Goal: Information Seeking & Learning: Understand process/instructions

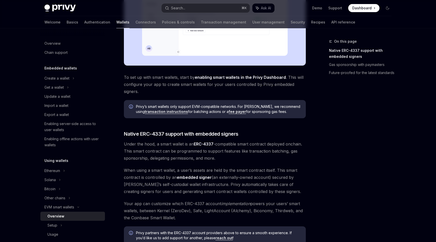
scroll to position [189, 0]
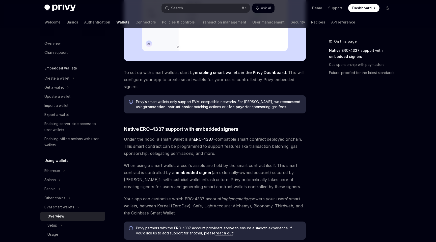
click at [183, 140] on span "Under the hood, a smart wallet is an ERC-4337 -compatible smart contract deploy…" at bounding box center [215, 146] width 182 height 21
click at [183, 149] on span "Under the hood, a smart wallet is an ERC-4337 -compatible smart contract deploy…" at bounding box center [215, 146] width 182 height 21
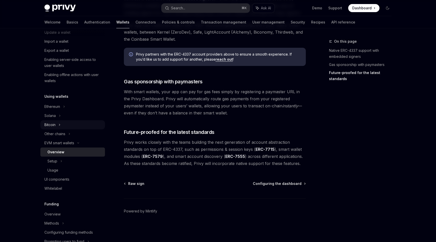
scroll to position [71, 0]
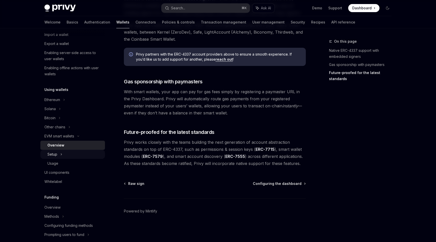
click at [72, 155] on div "Setup" at bounding box center [72, 154] width 65 height 9
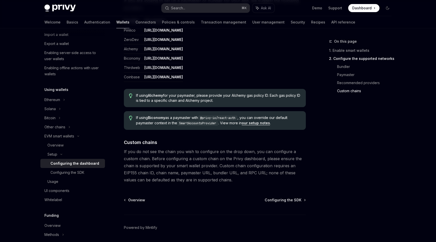
scroll to position [657, 0]
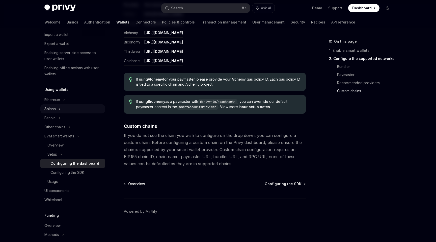
click at [85, 21] on div "Solana" at bounding box center [72, 16] width 65 height 9
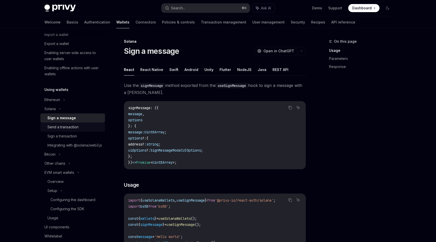
click at [85, 125] on div "Send a transaction" at bounding box center [74, 127] width 55 height 6
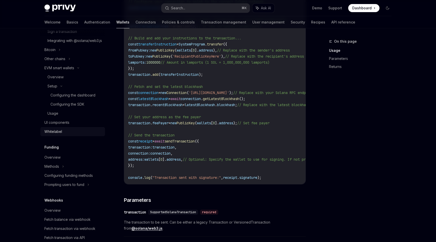
scroll to position [176, 0]
click at [70, 62] on icon at bounding box center [69, 59] width 2 height 6
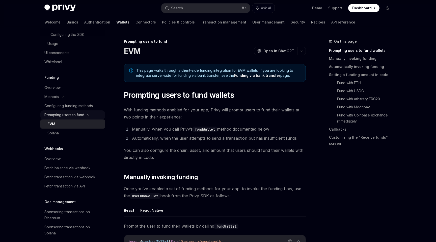
scroll to position [247, 0]
click at [78, 136] on link "Solana" at bounding box center [72, 131] width 65 height 9
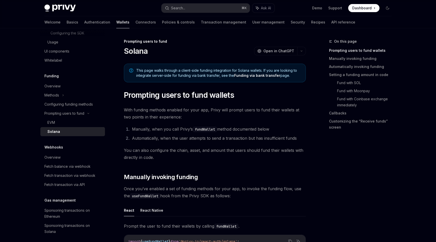
click at [81, 135] on div "Solana" at bounding box center [74, 132] width 55 height 6
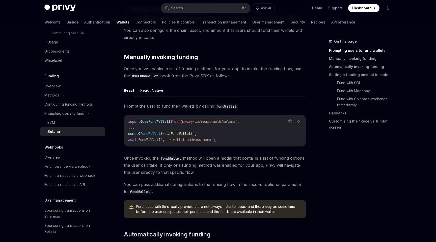
scroll to position [120, 0]
click at [156, 94] on button "React Native" at bounding box center [151, 90] width 23 height 12
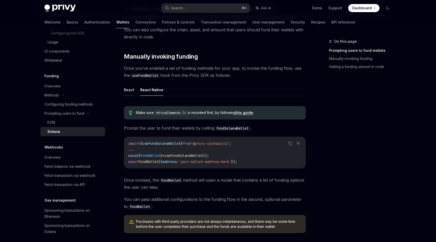
click at [129, 93] on button "React" at bounding box center [129, 90] width 10 height 12
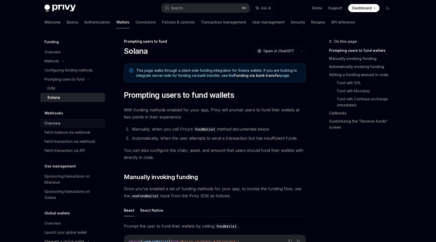
scroll to position [284, 0]
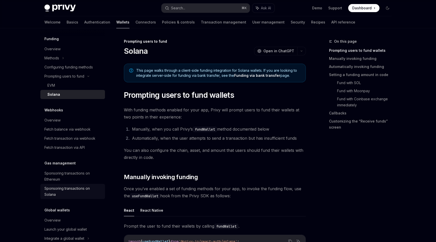
click at [84, 196] on div "Sponsoring transactions on Solana" at bounding box center [73, 191] width 58 height 12
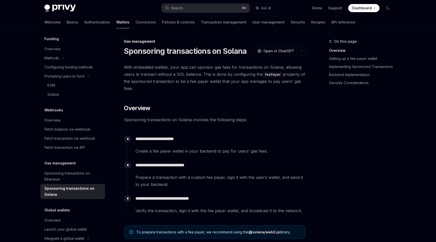
click at [165, 161] on div "**********" at bounding box center [217, 174] width 179 height 28
click at [172, 160] on div "**********" at bounding box center [217, 174] width 179 height 28
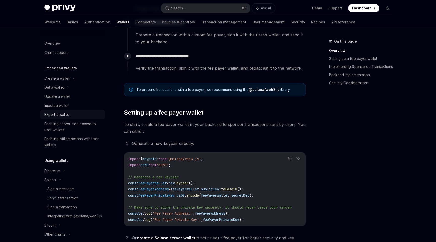
click at [75, 116] on div "Export a wallet" at bounding box center [73, 115] width 58 height 6
type textarea "*"
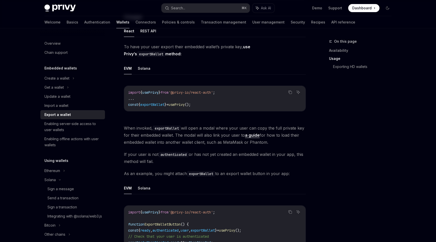
scroll to position [145, 0]
